Goal: Information Seeking & Learning: Understand process/instructions

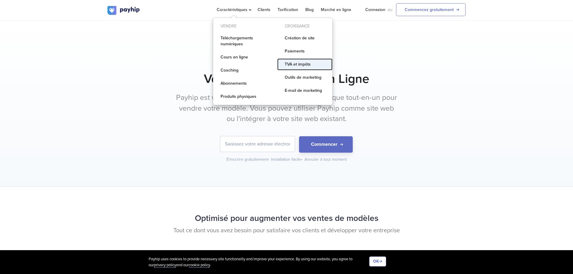
click at [296, 62] on link "TVA et impôts" at bounding box center [304, 65] width 55 height 12
click at [293, 63] on link "TVA et impôts" at bounding box center [304, 65] width 55 height 12
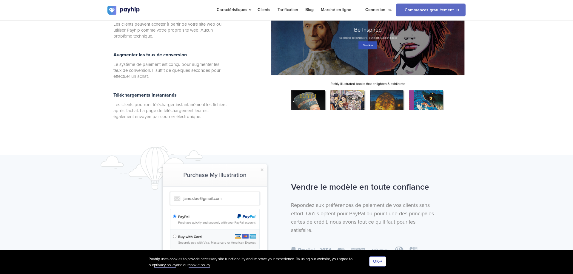
scroll to position [128, 0]
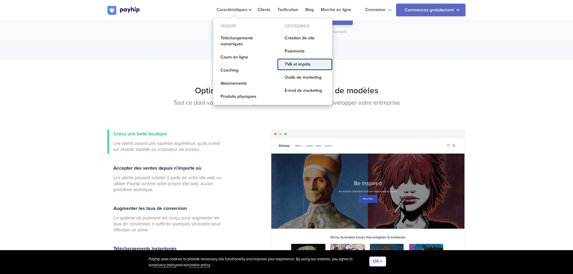
click at [290, 65] on link "TVA et impôts" at bounding box center [304, 65] width 55 height 12
